Goal: Information Seeking & Learning: Check status

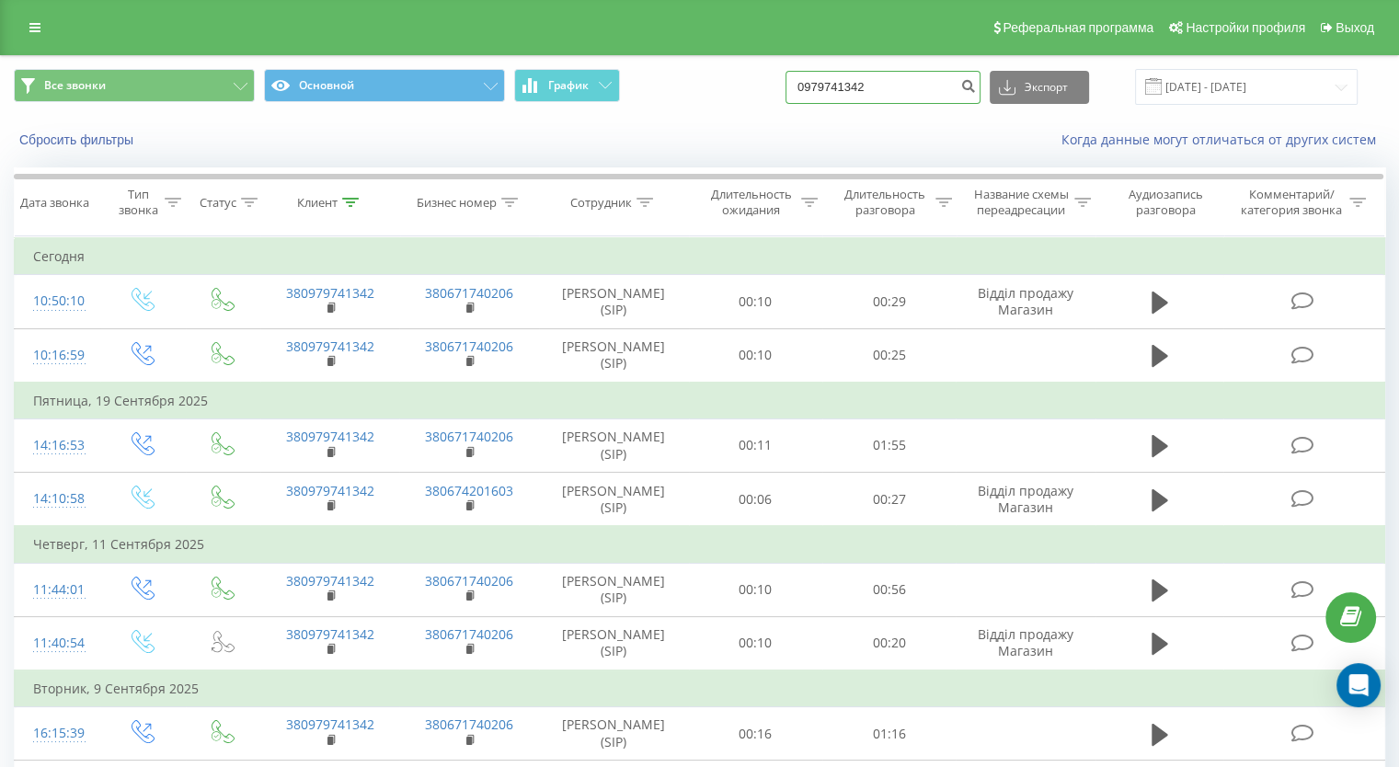
click at [858, 102] on input "0979741342" at bounding box center [882, 87] width 195 height 33
drag, startPoint x: 907, startPoint y: 83, endPoint x: 750, endPoint y: 82, distance: 157.3
click at [750, 82] on div "Все звонки Основной График 0979741342 Экспорт .csv .xls .xlsx 22.06.2025 - 22.0…" at bounding box center [699, 87] width 1371 height 36
paste input "4780475"
type input "0974780475"
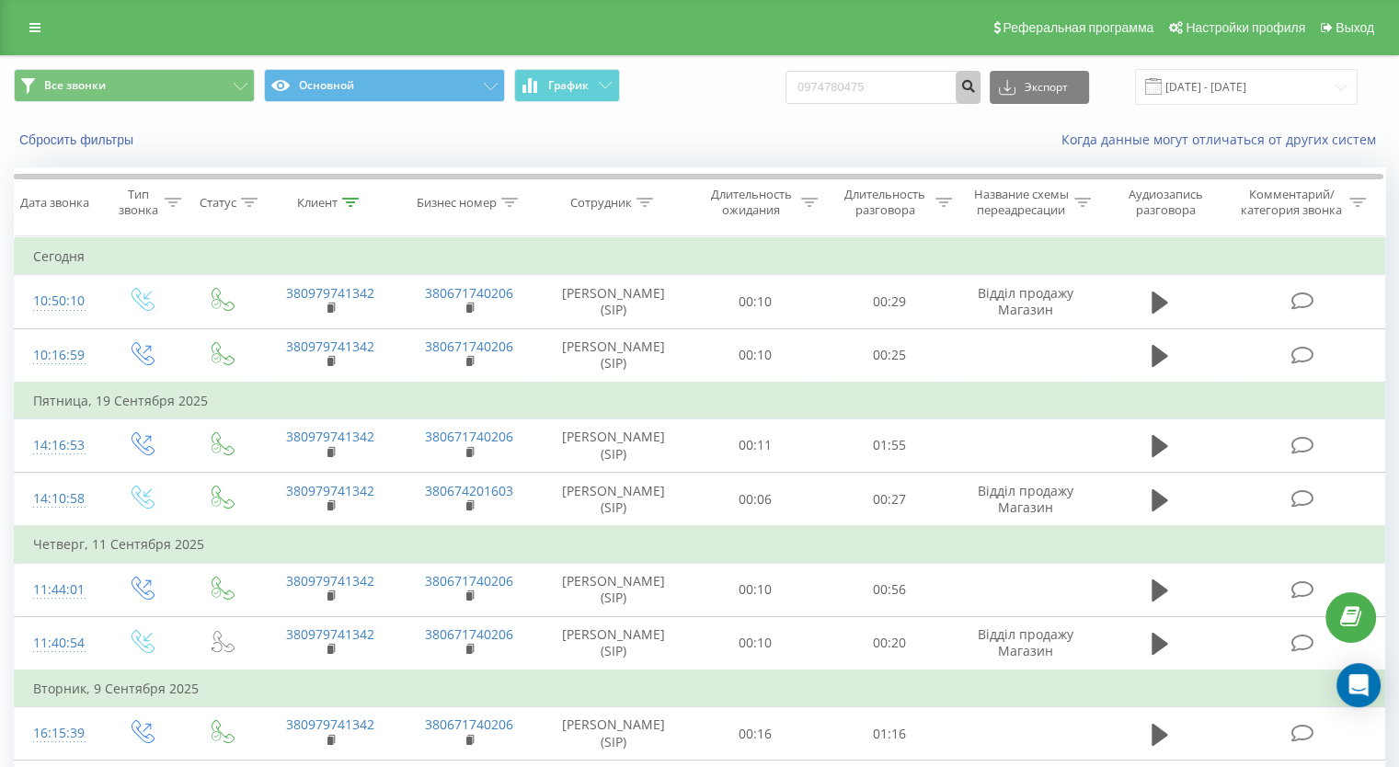
click at [980, 93] on button "submit" at bounding box center [967, 87] width 25 height 33
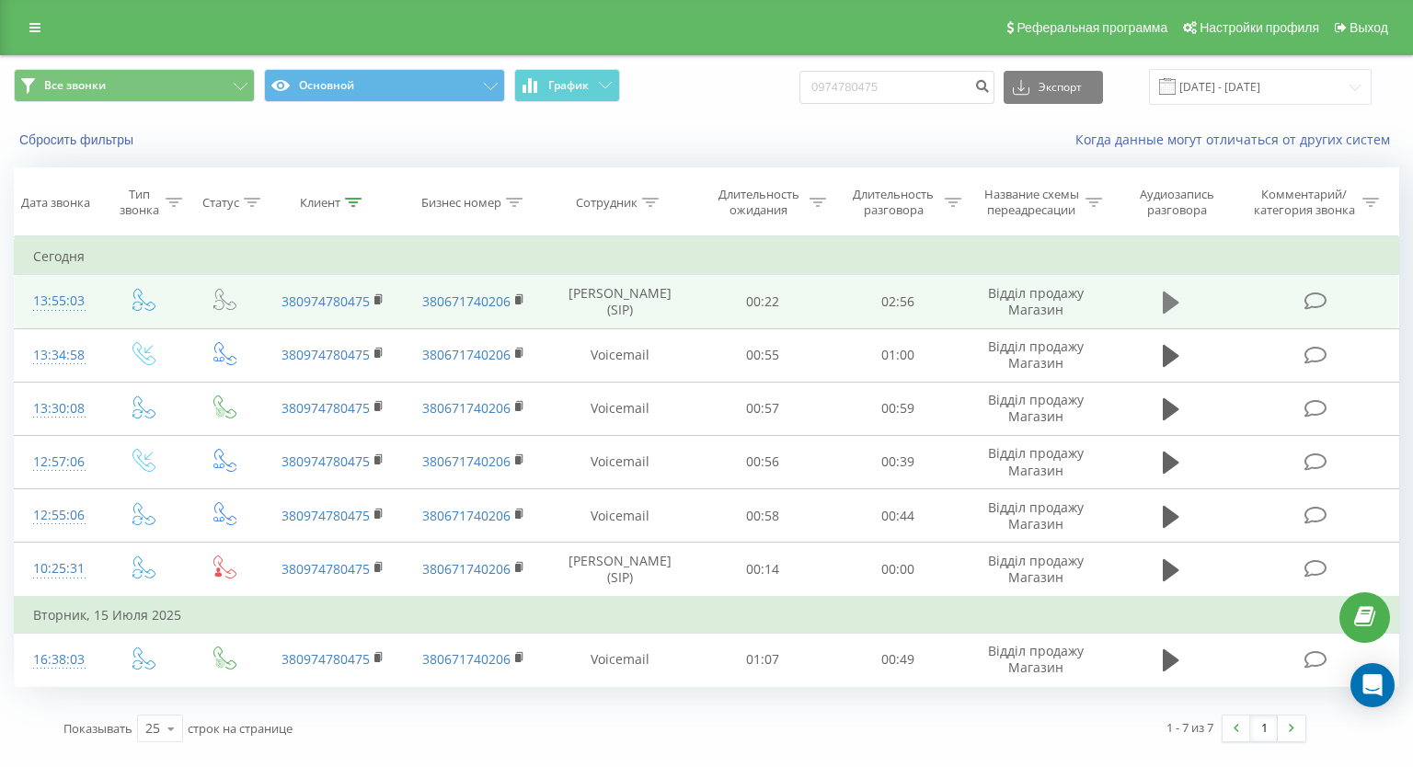
click at [1169, 299] on icon at bounding box center [1170, 303] width 17 height 22
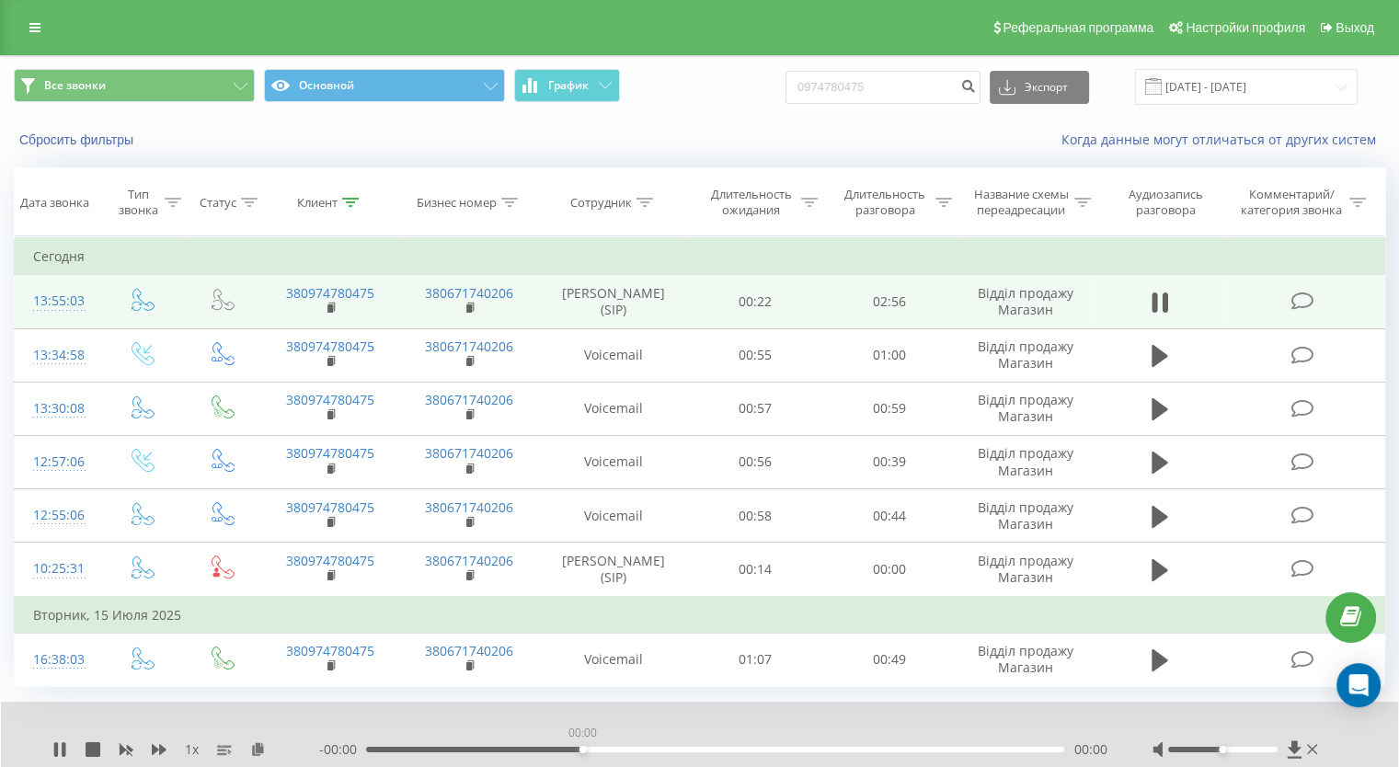
click at [581, 747] on div "00:00" at bounding box center [715, 750] width 698 height 6
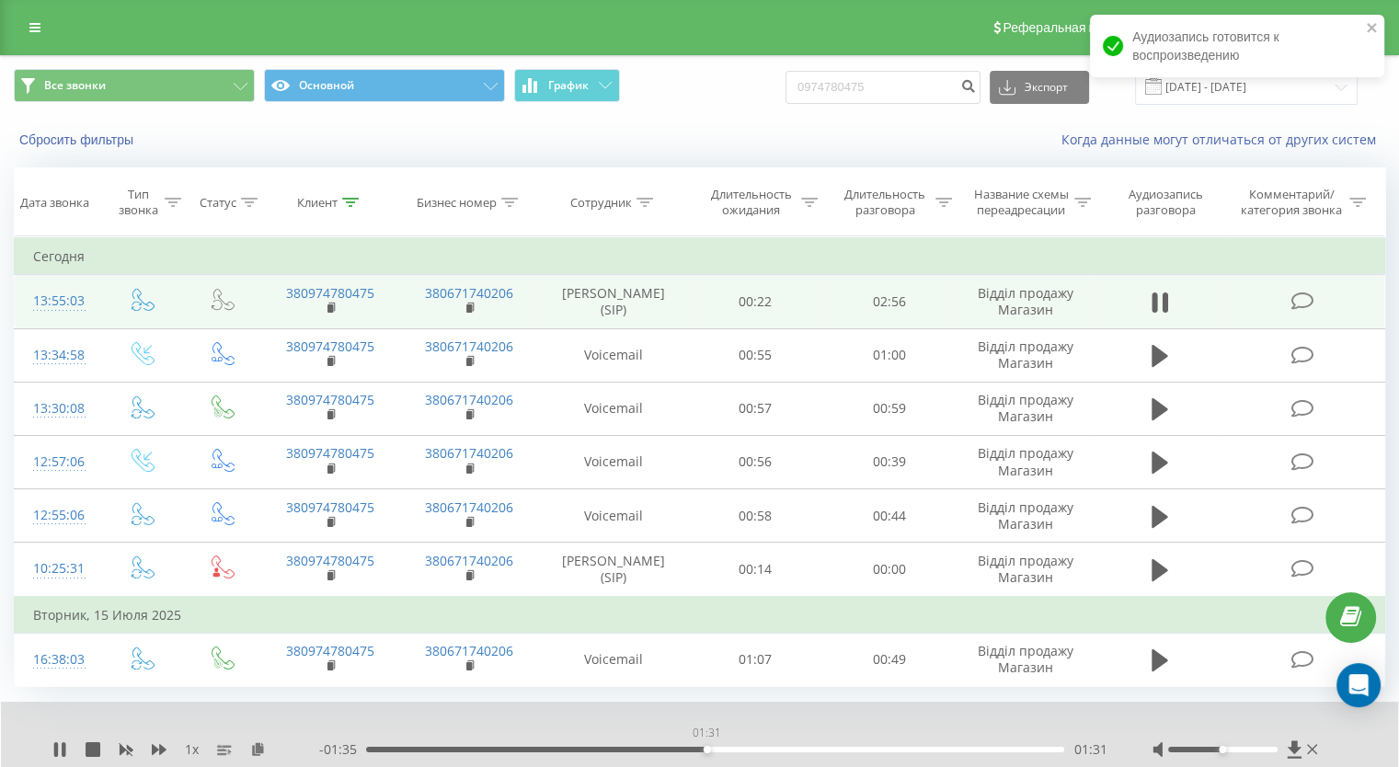
click at [706, 747] on div "01:31" at bounding box center [715, 750] width 698 height 6
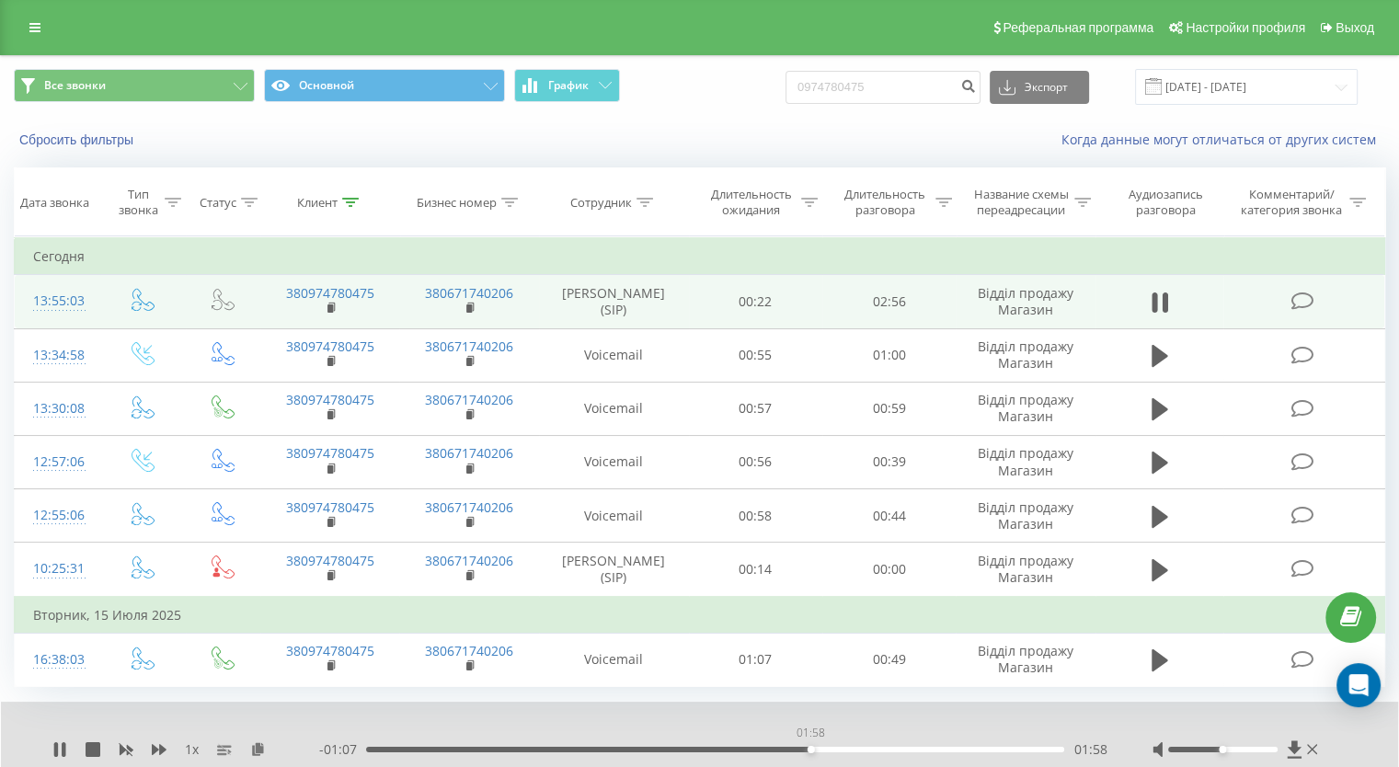
click at [810, 747] on div "01:58" at bounding box center [715, 750] width 698 height 6
click at [901, 747] on div "02:23" at bounding box center [715, 750] width 698 height 6
click at [50, 740] on div "1 x - 00:40 02:25 02:25" at bounding box center [699, 737] width 1397 height 71
click at [55, 742] on icon at bounding box center [56, 749] width 4 height 15
drag, startPoint x: 911, startPoint y: 72, endPoint x: 795, endPoint y: 75, distance: 116.9
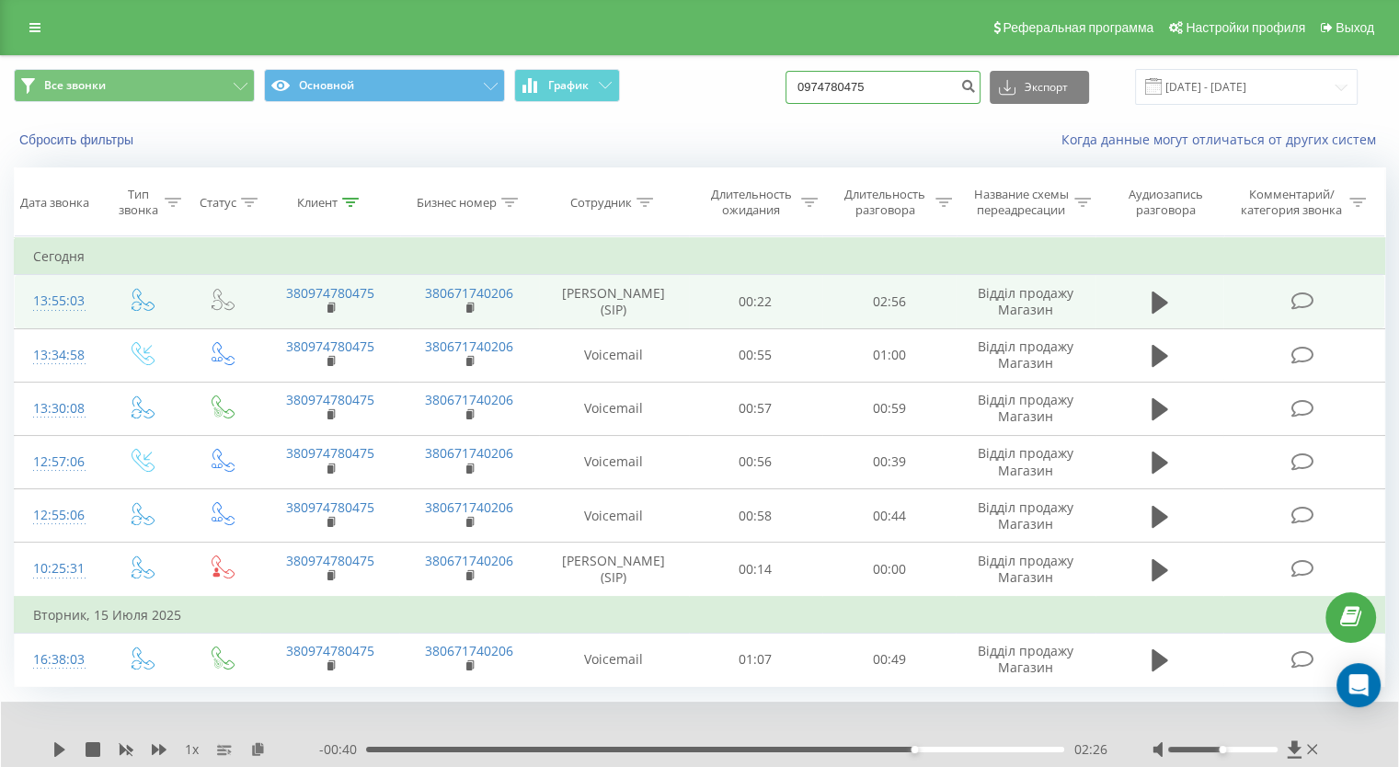
click at [795, 75] on div "Все звонки Основной График 0974780475 Экспорт .csv .xls .xlsx 22.06.2025 - 22.0…" at bounding box center [699, 87] width 1371 height 36
type input "0974780485"
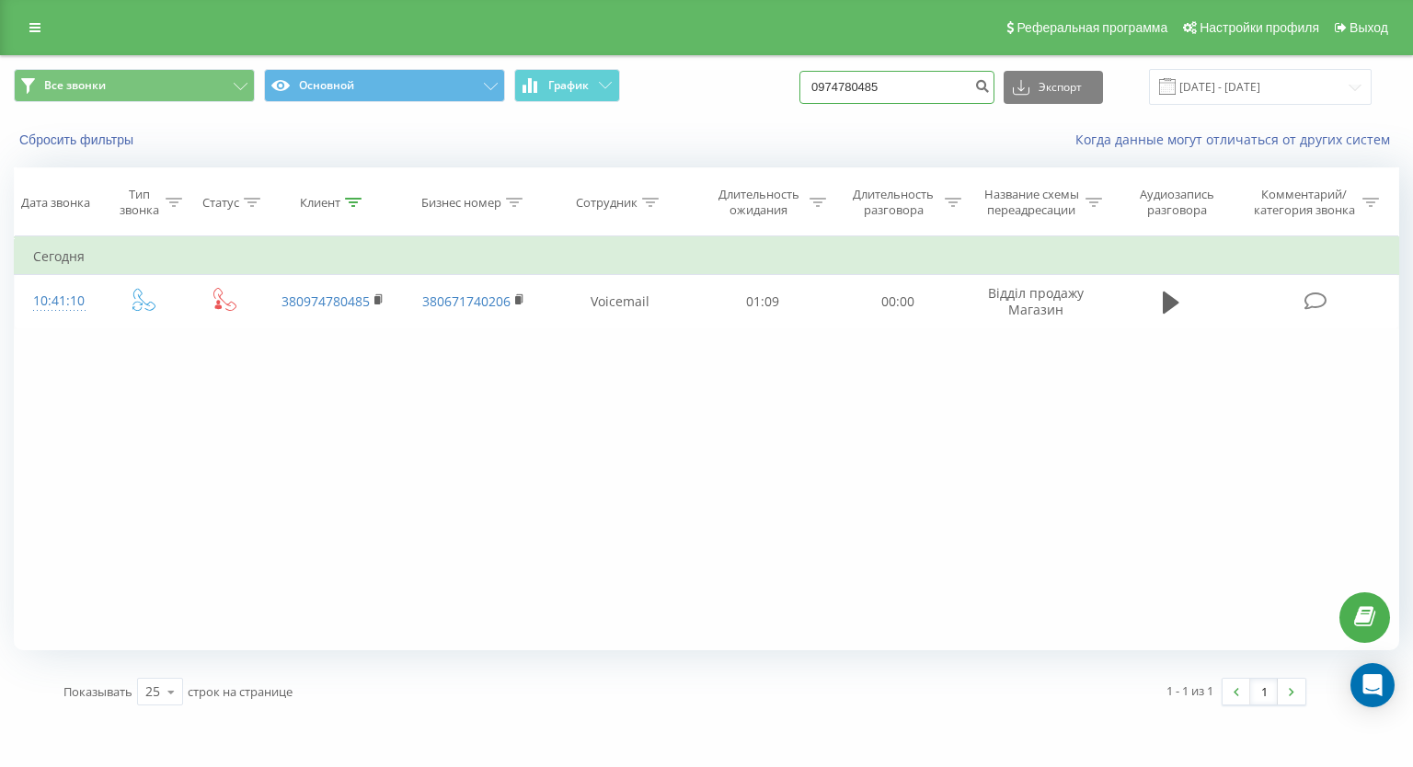
drag, startPoint x: 926, startPoint y: 84, endPoint x: 764, endPoint y: 84, distance: 161.9
click at [764, 84] on div "Все звонки Основной График 0974780485 Экспорт .csv .xls .xlsx [DATE] - [DATE]" at bounding box center [706, 87] width 1385 height 36
type input "0678834073"
